Goal: Task Accomplishment & Management: Complete application form

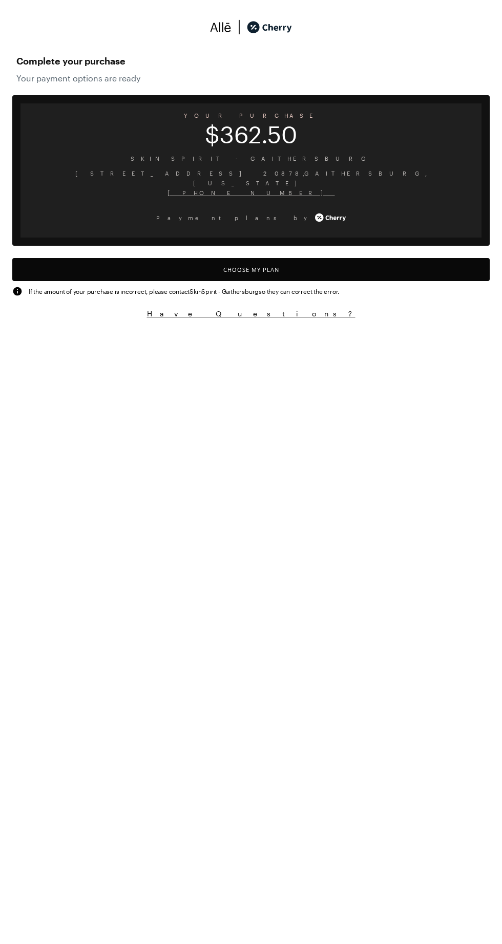
click at [354, 268] on button "Choose My Plan" at bounding box center [250, 269] width 477 height 23
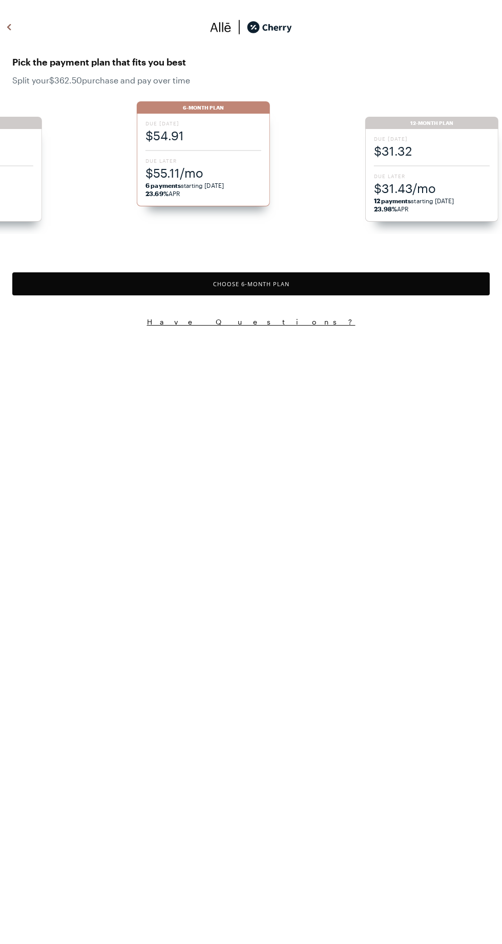
click at [467, 191] on span "$31.43/mo" at bounding box center [432, 188] width 116 height 17
click at [440, 284] on button "Choose 18 -Month Plan" at bounding box center [250, 283] width 477 height 23
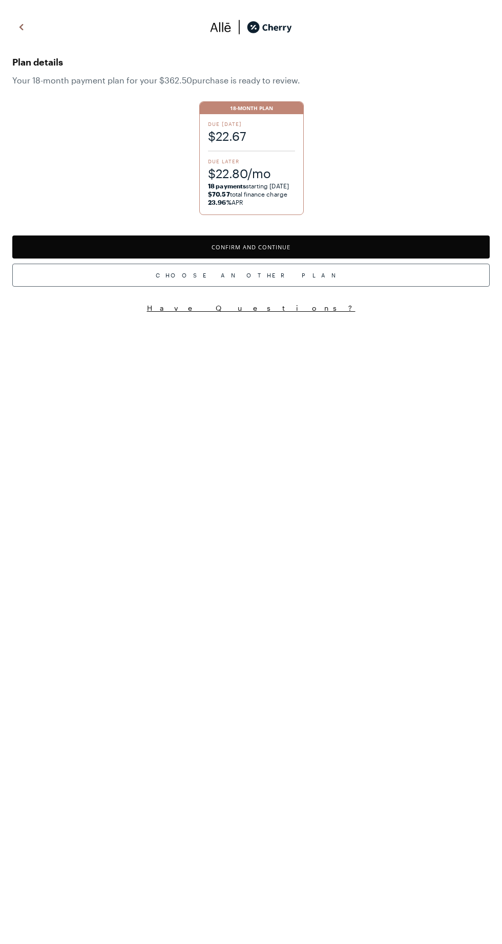
click at [393, 244] on button "Confirm and Continue" at bounding box center [250, 246] width 477 height 23
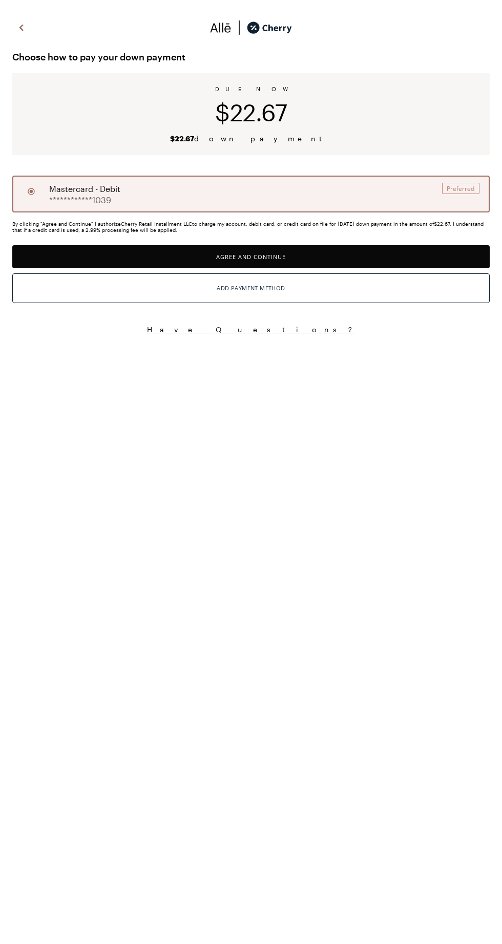
click at [417, 295] on button "Add Payment Method" at bounding box center [250, 288] width 477 height 30
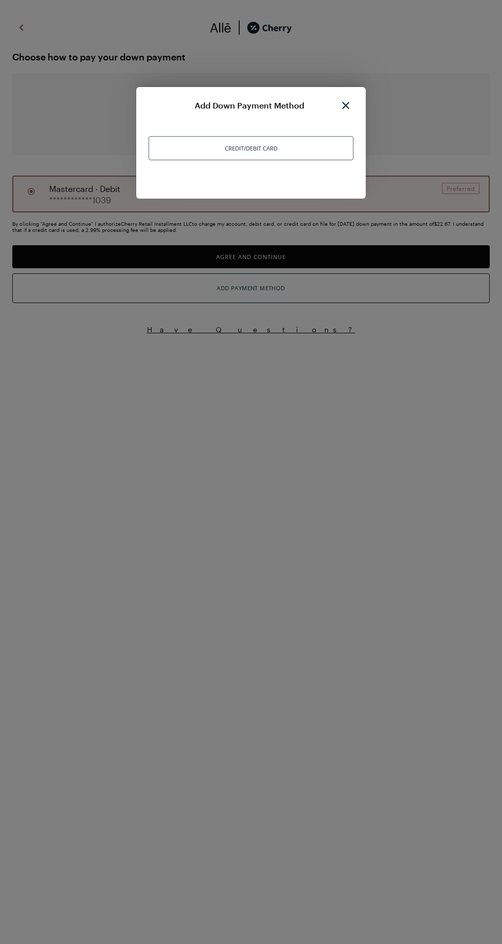
click at [285, 149] on div "Credit/Debit Card" at bounding box center [250, 148] width 205 height 24
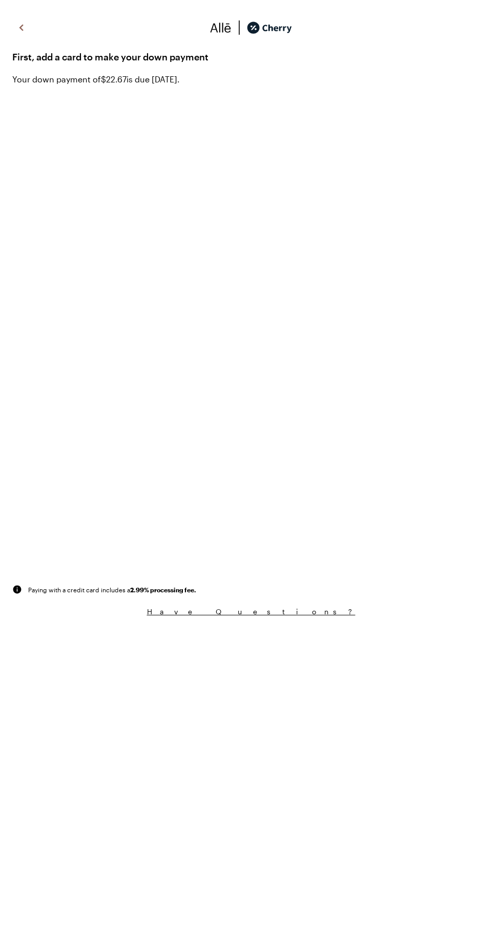
click at [20, 24] on img at bounding box center [21, 27] width 12 height 15
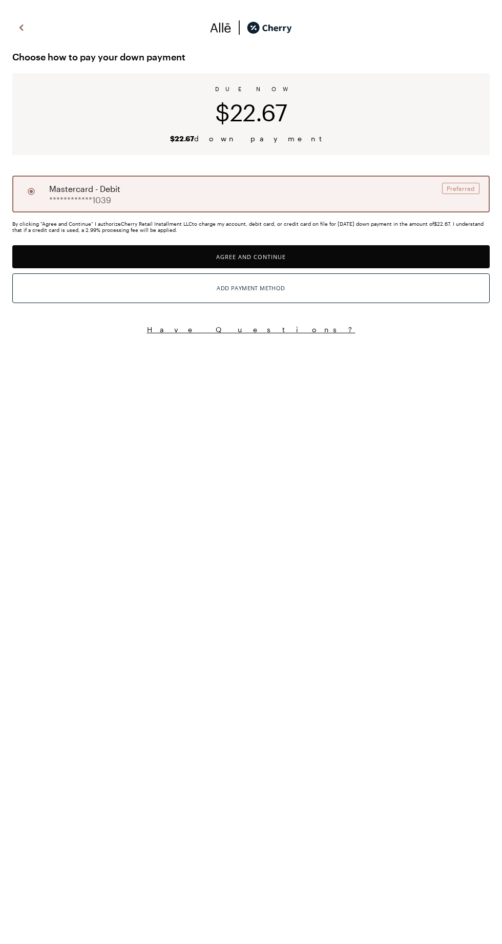
click at [381, 258] on button "Agree and Continue" at bounding box center [250, 256] width 477 height 23
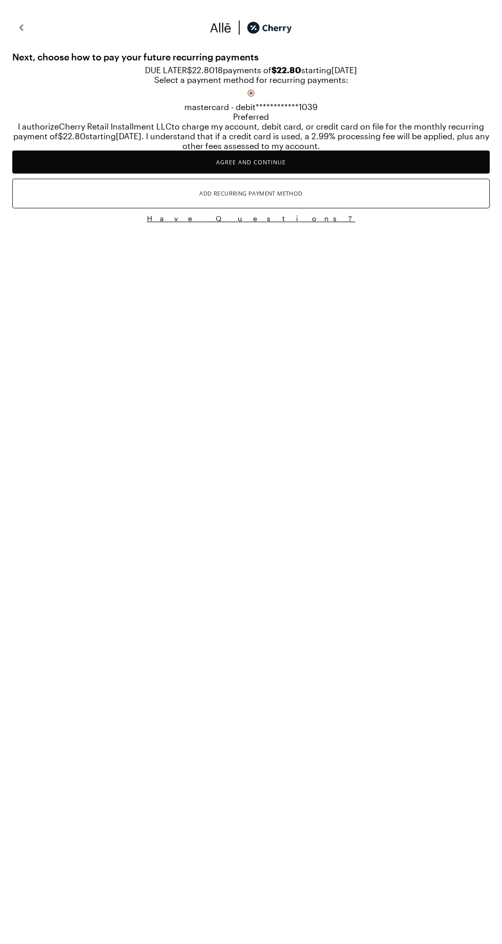
click at [416, 174] on button "Agree and Continue" at bounding box center [250, 162] width 477 height 23
